Goal: Check status: Check status

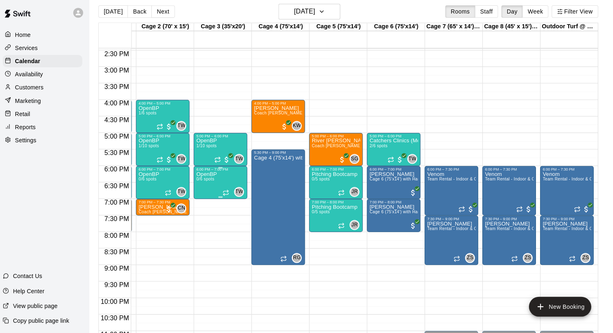
scroll to position [5, 0]
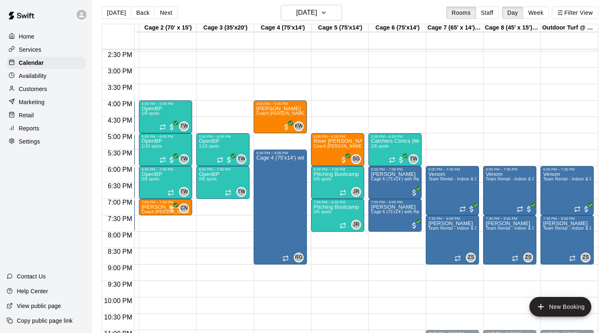
click at [294, 21] on div "[DATE] Back [DATE][DATE] Rooms Staff Day Week Filter View" at bounding box center [350, 14] width 497 height 19
click at [296, 10] on h6 "[DATE]" at bounding box center [306, 12] width 21 height 11
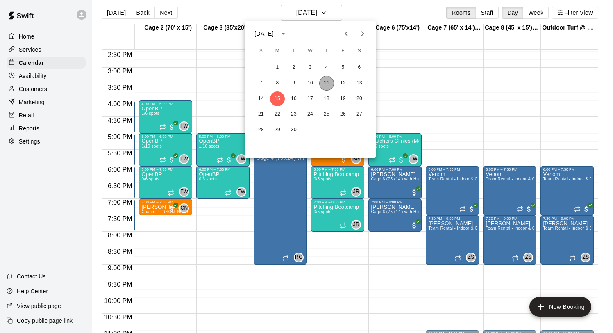
click at [330, 88] on button "11" at bounding box center [326, 83] width 15 height 15
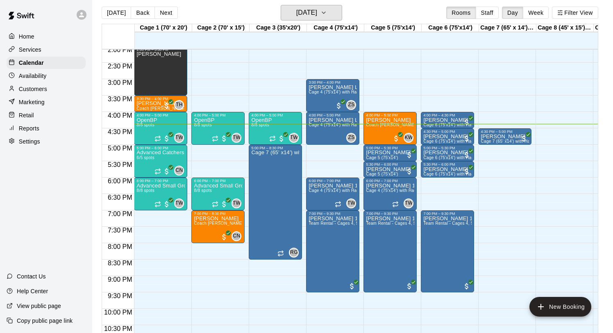
scroll to position [457, 0]
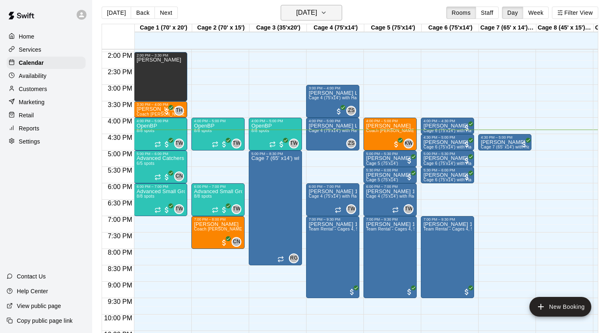
click at [317, 8] on h6 "[DATE]" at bounding box center [306, 12] width 21 height 11
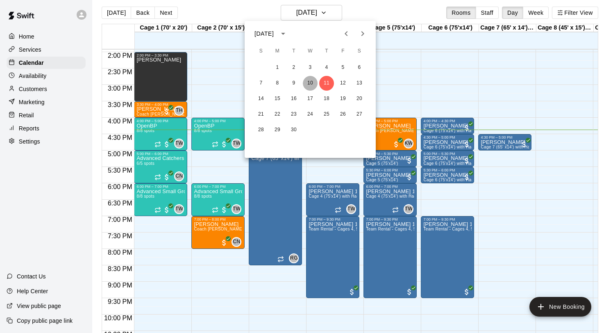
click at [312, 79] on button "10" at bounding box center [310, 83] width 15 height 15
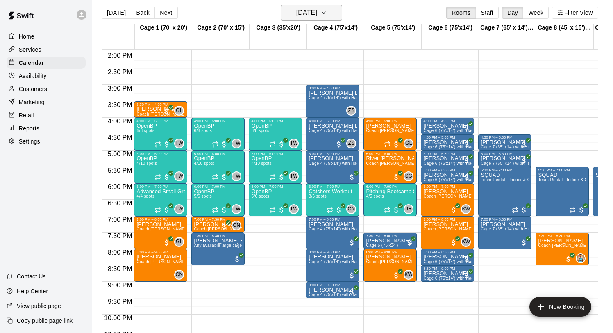
click at [300, 8] on h6 "[DATE]" at bounding box center [306, 12] width 21 height 11
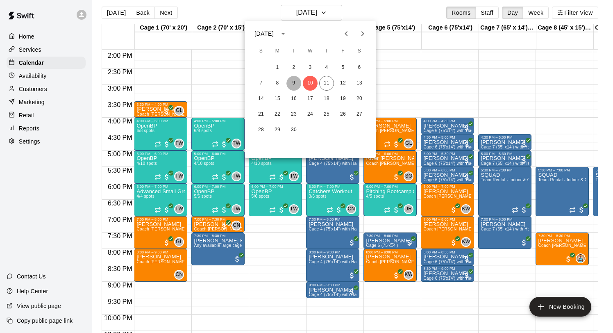
click at [295, 81] on button "9" at bounding box center [294, 83] width 15 height 15
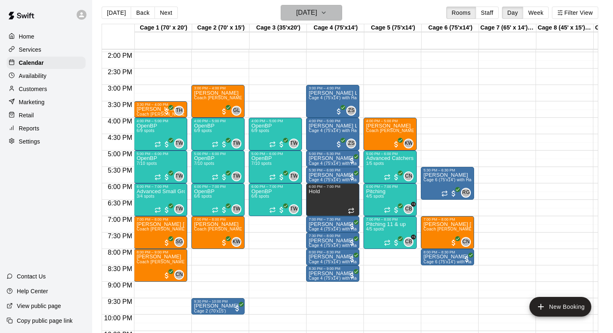
click at [303, 12] on h6 "[DATE]" at bounding box center [306, 12] width 21 height 11
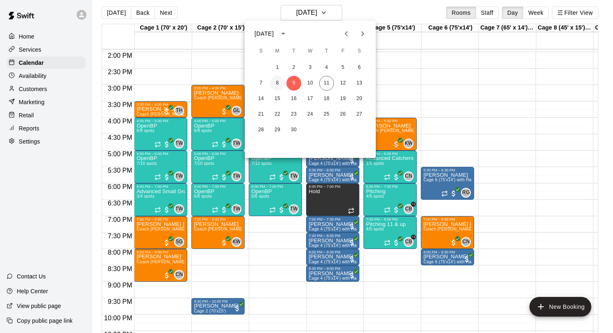
click at [279, 80] on button "8" at bounding box center [277, 83] width 15 height 15
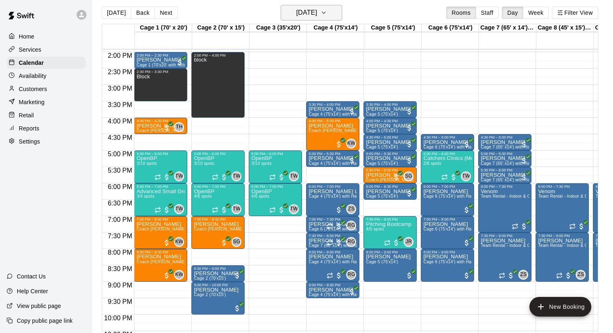
click at [317, 17] on h6 "[DATE]" at bounding box center [306, 12] width 21 height 11
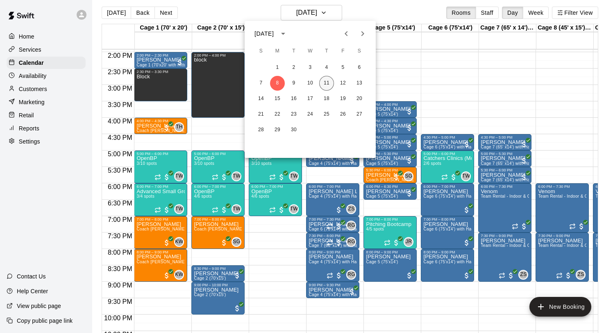
click at [330, 83] on button "11" at bounding box center [326, 83] width 15 height 15
